Goal: Navigation & Orientation: Find specific page/section

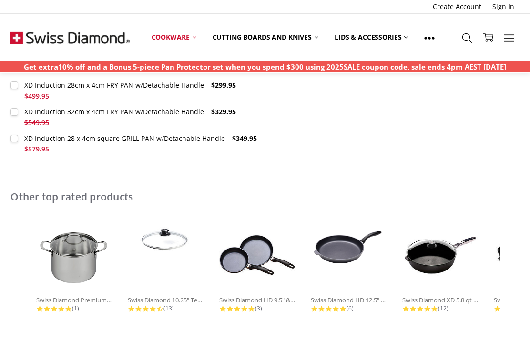
scroll to position [490, 0]
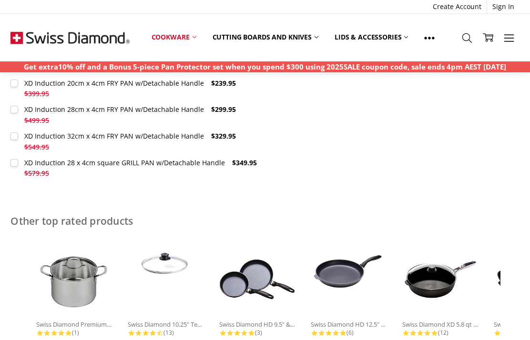
click at [255, 274] on img at bounding box center [257, 280] width 76 height 76
click at [264, 286] on img at bounding box center [257, 280] width 76 height 76
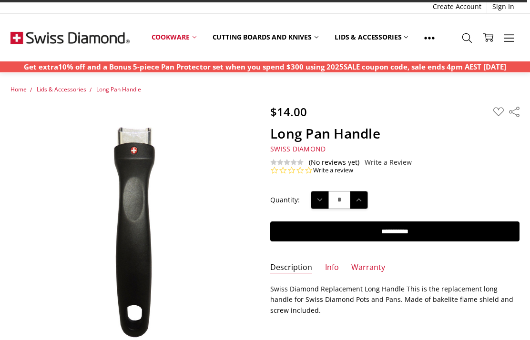
scroll to position [278, 0]
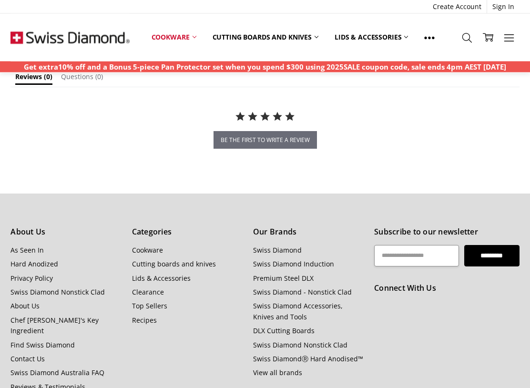
scroll to position [874, 0]
click at [41, 316] on link "Chef [PERSON_NAME]'s Key Ingredient" at bounding box center [54, 326] width 88 height 20
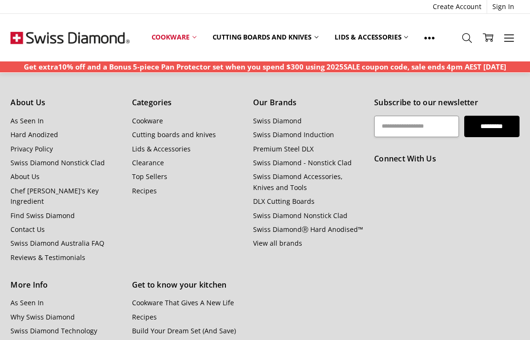
scroll to position [1003, 0]
click at [32, 173] on link "About Us" at bounding box center [24, 177] width 29 height 9
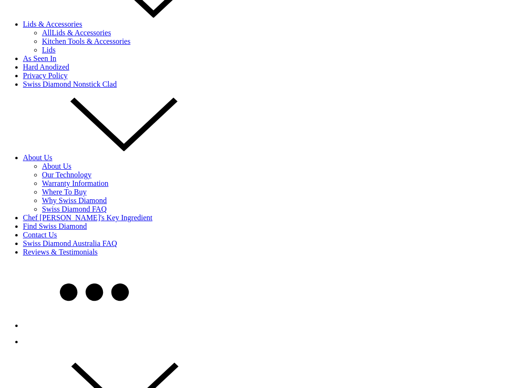
scroll to position [897, 0]
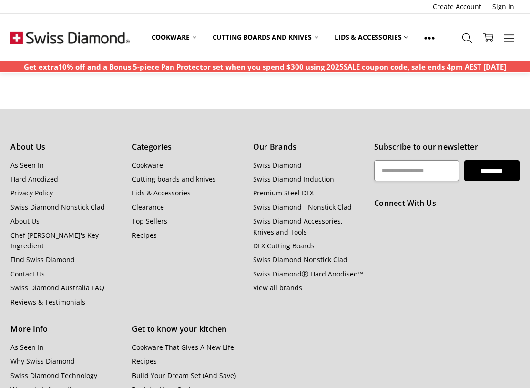
scroll to position [960, 0]
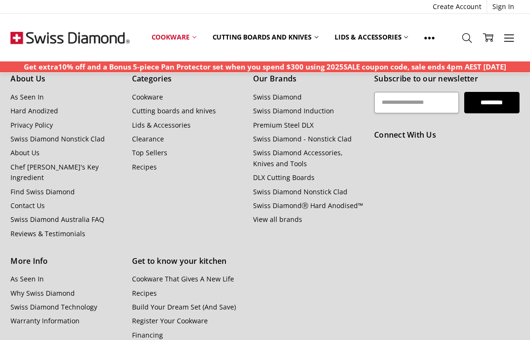
scroll to position [1025, 0]
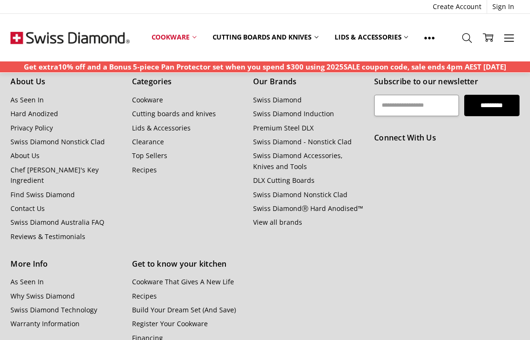
click at [430, 144] on h5 "Connect With Us" at bounding box center [446, 138] width 145 height 12
click at [423, 144] on h5 "Connect With Us" at bounding box center [446, 138] width 145 height 12
click at [100, 277] on li "As Seen In" at bounding box center [65, 282] width 111 height 10
click at [33, 155] on link "About Us" at bounding box center [24, 155] width 29 height 9
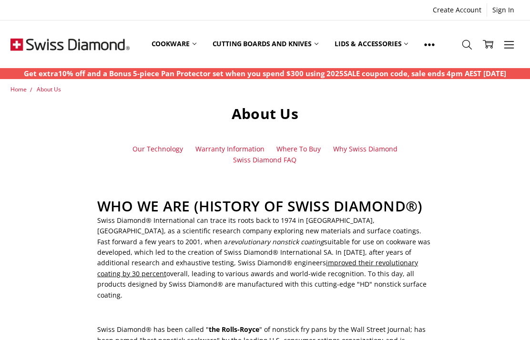
click at [311, 150] on link "Where To Buy" at bounding box center [299, 149] width 44 height 10
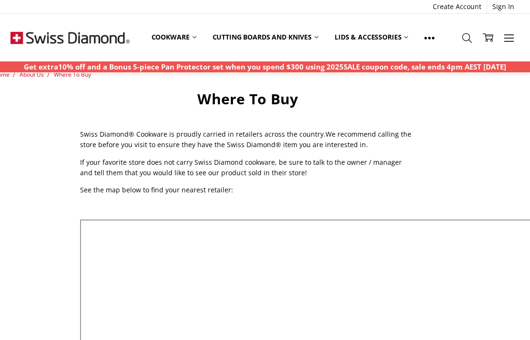
scroll to position [0, 17]
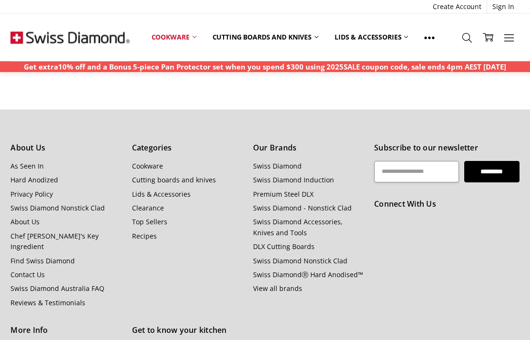
scroll to position [969, 0]
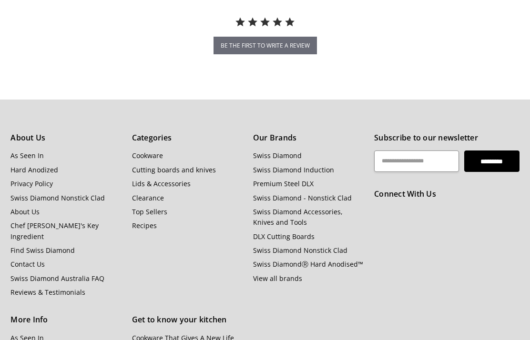
click at [43, 135] on h5 "About Us" at bounding box center [65, 138] width 111 height 12
click at [32, 211] on link "About Us" at bounding box center [24, 211] width 29 height 9
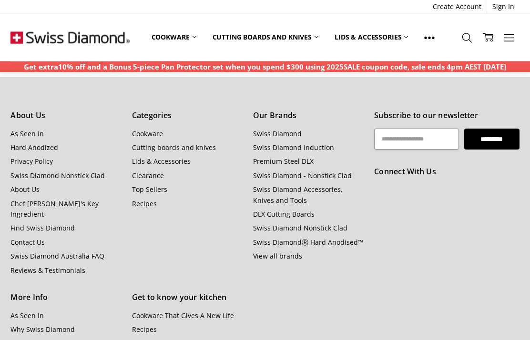
scroll to position [986, 0]
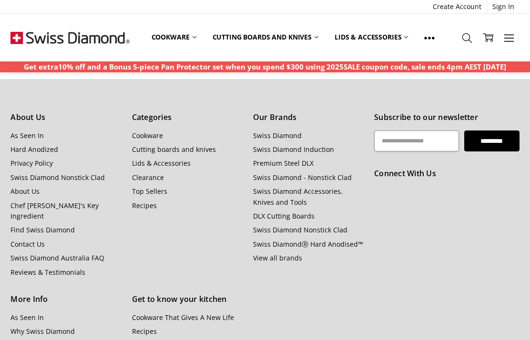
click at [82, 40] on img at bounding box center [69, 38] width 119 height 48
